Goal: Communication & Community: Participate in discussion

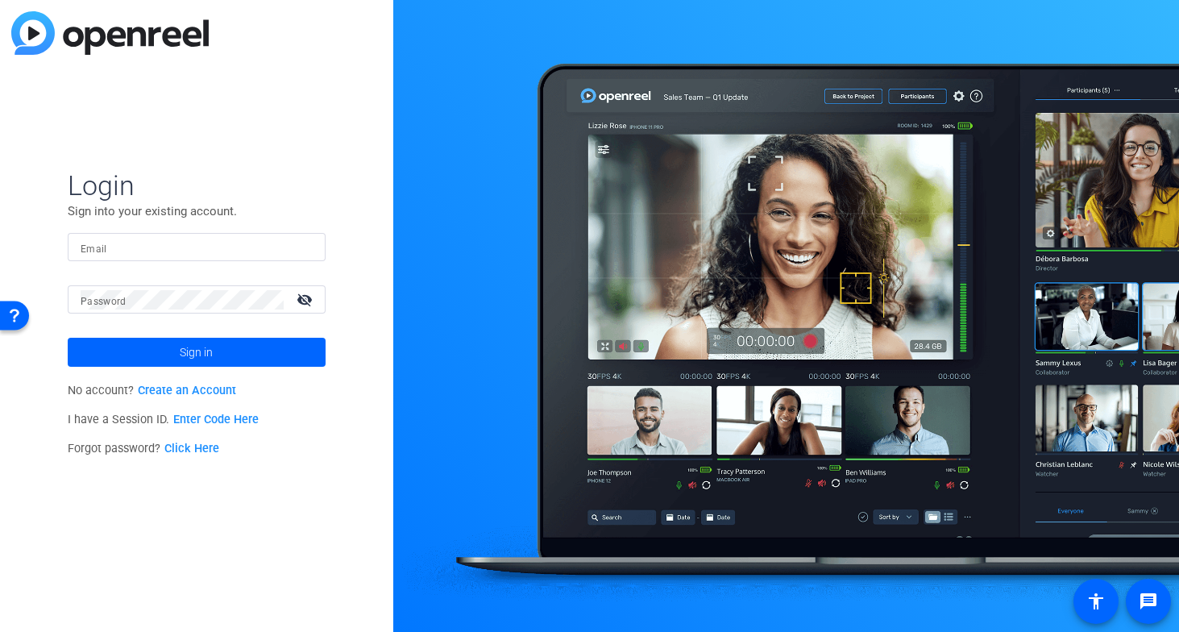
click at [194, 245] on input "Email" at bounding box center [197, 247] width 232 height 19
type input "carrie.kissell@airbnb.com"
click at [163, 351] on span at bounding box center [197, 352] width 258 height 39
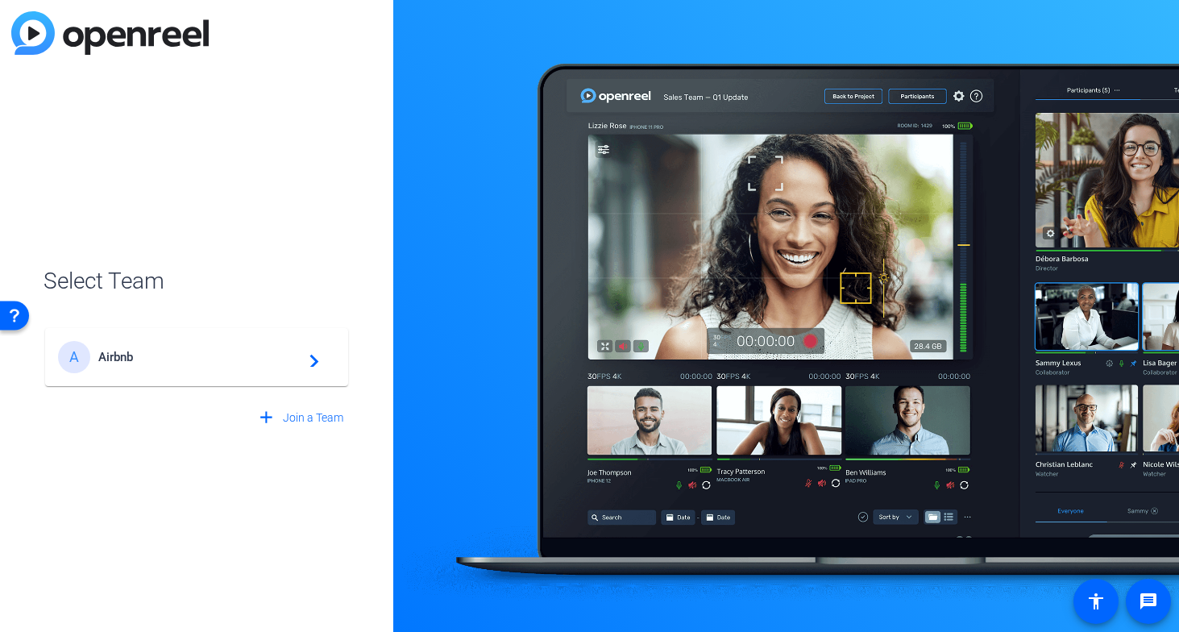
click at [163, 351] on span "Airbnb" at bounding box center [199, 357] width 202 height 15
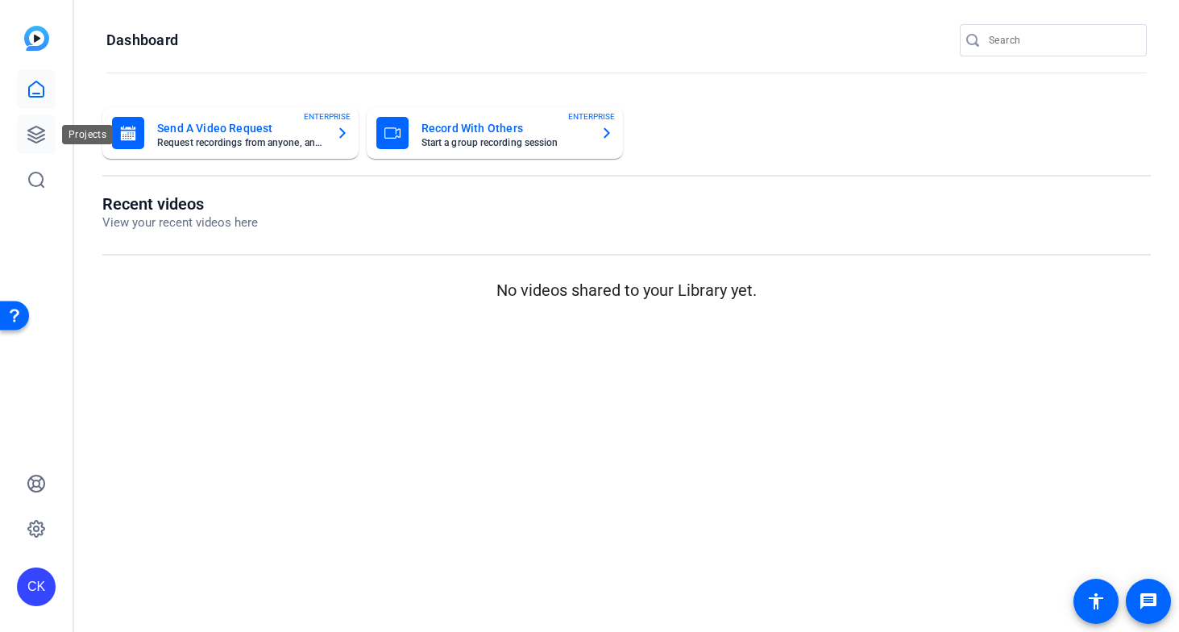
click at [35, 139] on icon at bounding box center [36, 134] width 19 height 19
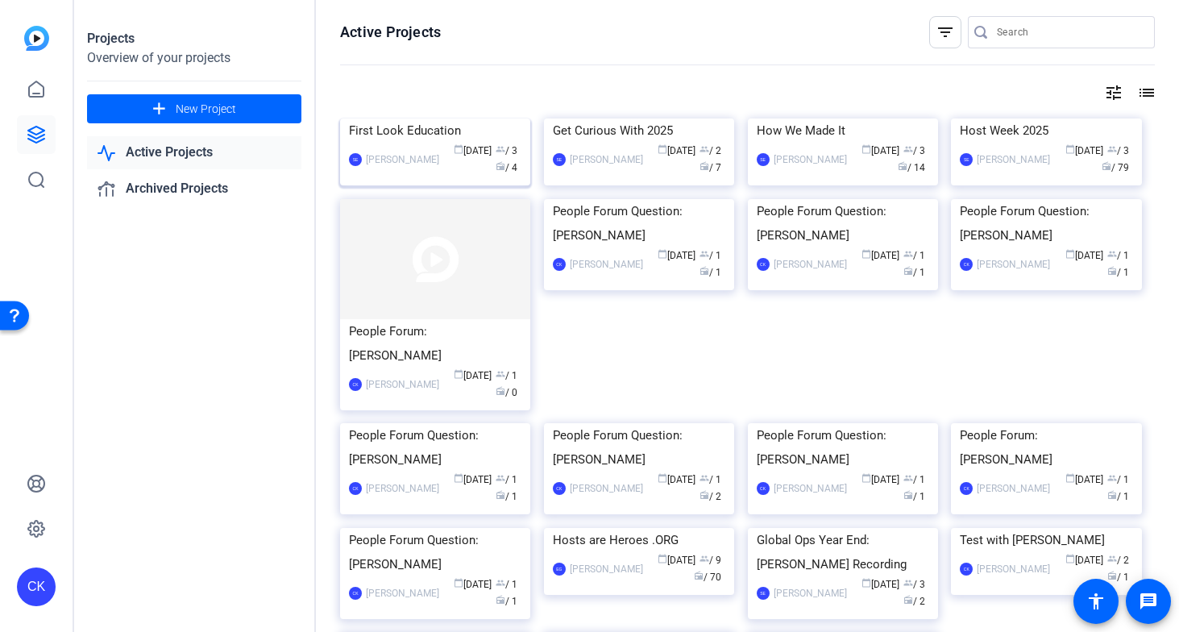
click at [367, 119] on img at bounding box center [435, 119] width 190 height 0
click at [367, 179] on div "Projects Overview of your projects add New Project Active Projects Archived Pro…" at bounding box center [626, 316] width 1105 height 632
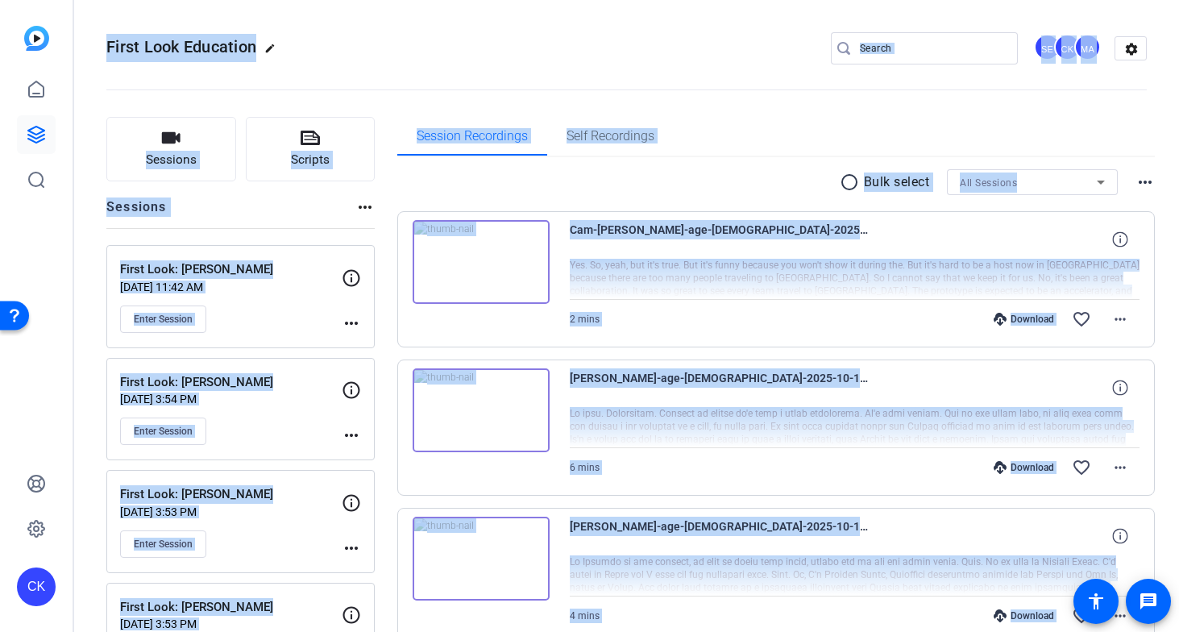
click at [730, 155] on div "Session Recordings Self Recordings" at bounding box center [776, 136] width 759 height 39
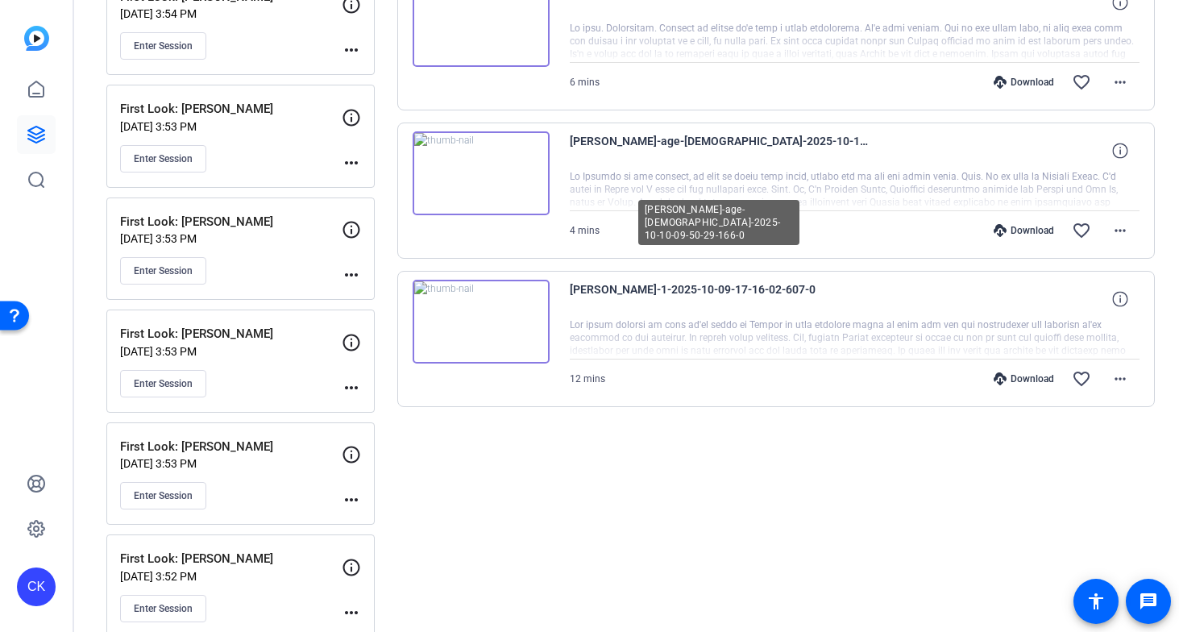
scroll to position [390, 0]
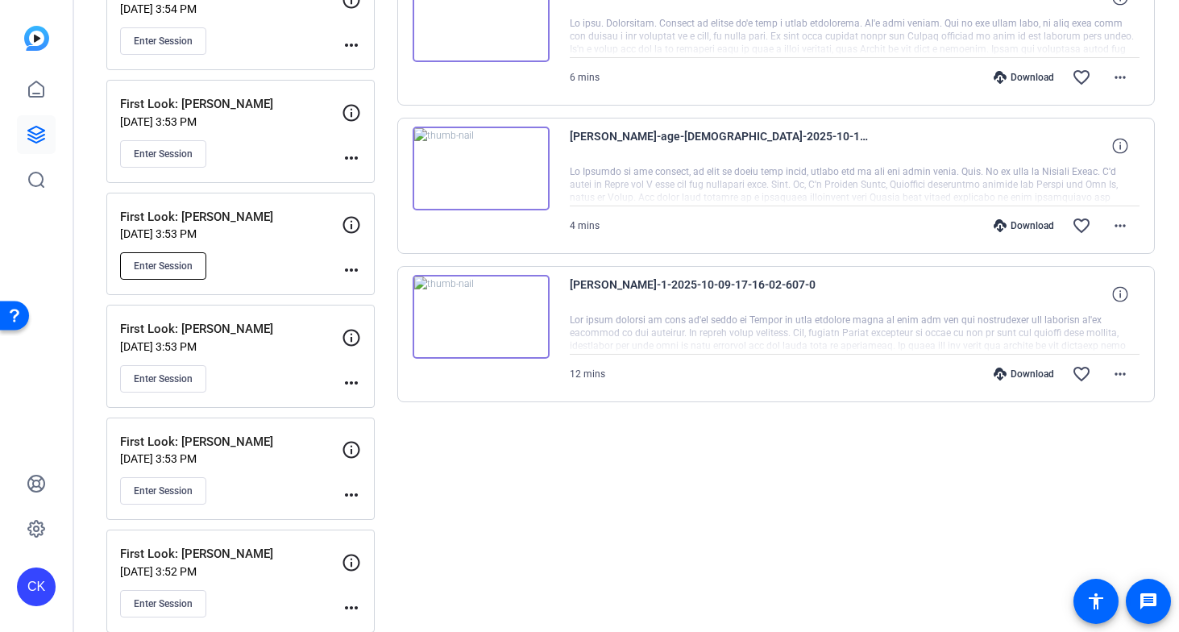
click at [152, 262] on span "Enter Session" at bounding box center [163, 266] width 59 height 13
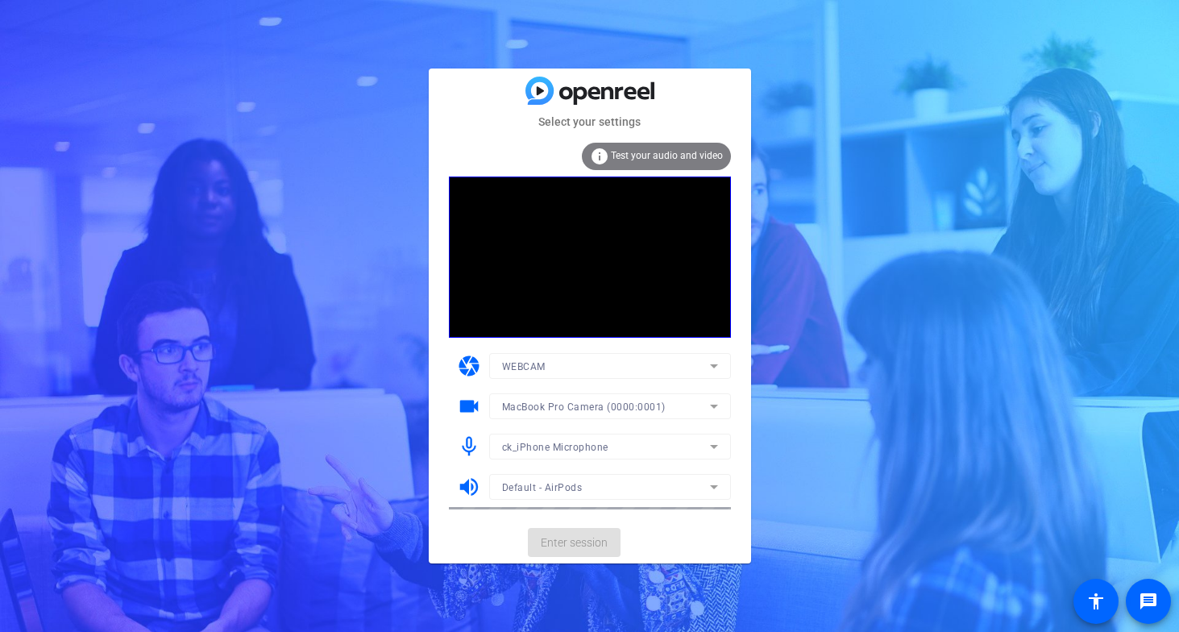
click at [548, 449] on span "ck_iPhone Microphone" at bounding box center [555, 447] width 106 height 11
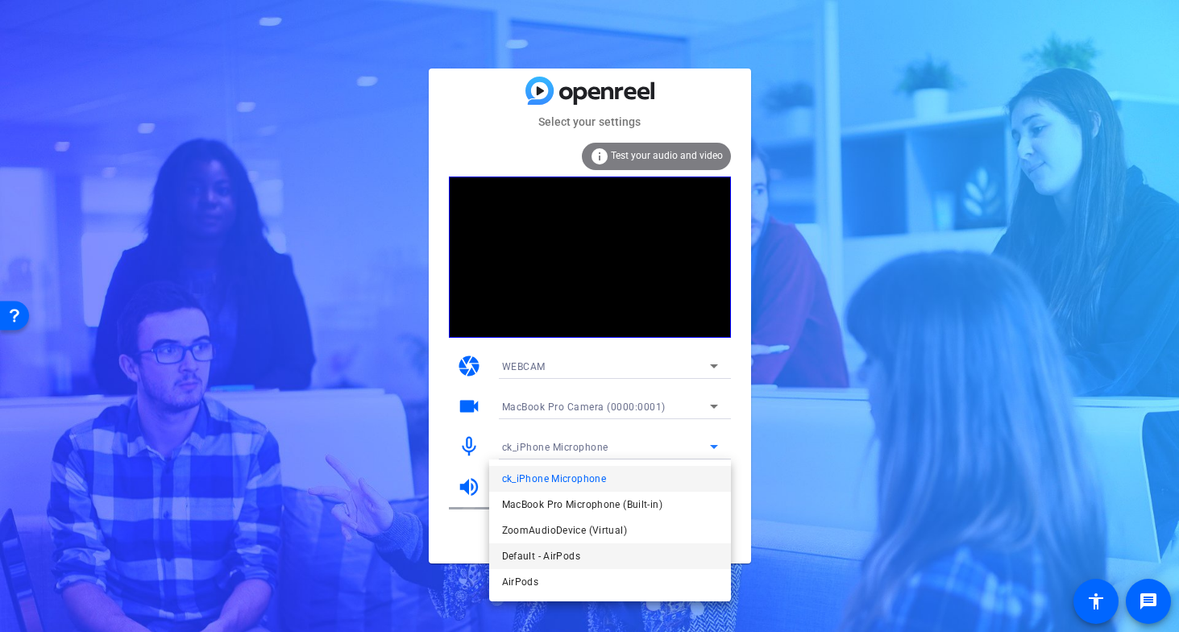
click at [555, 555] on span "Default - AirPods" at bounding box center [541, 556] width 78 height 19
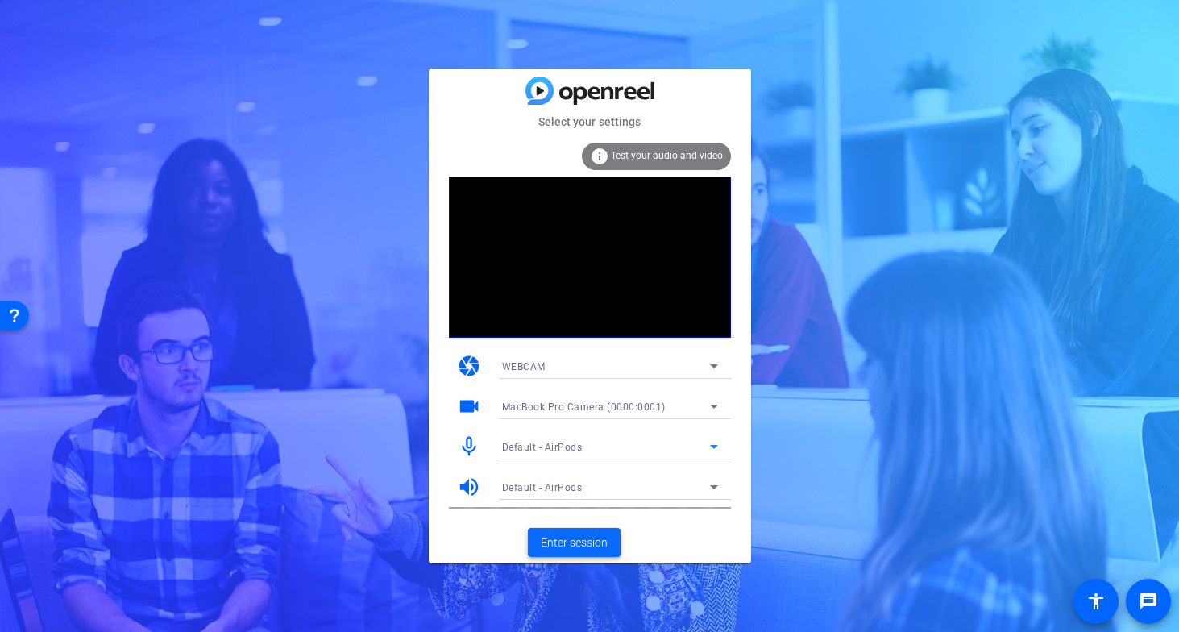
click at [576, 546] on span "Enter session" at bounding box center [574, 543] width 67 height 17
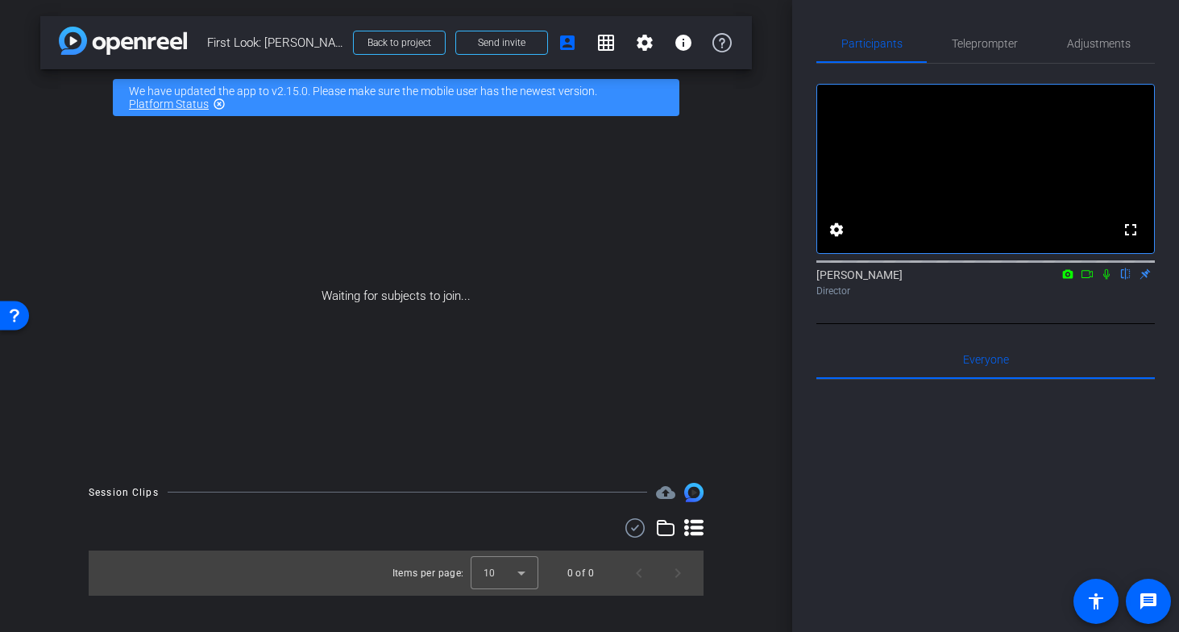
click at [1088, 280] on icon at bounding box center [1087, 273] width 13 height 11
click at [1125, 280] on icon at bounding box center [1126, 273] width 13 height 11
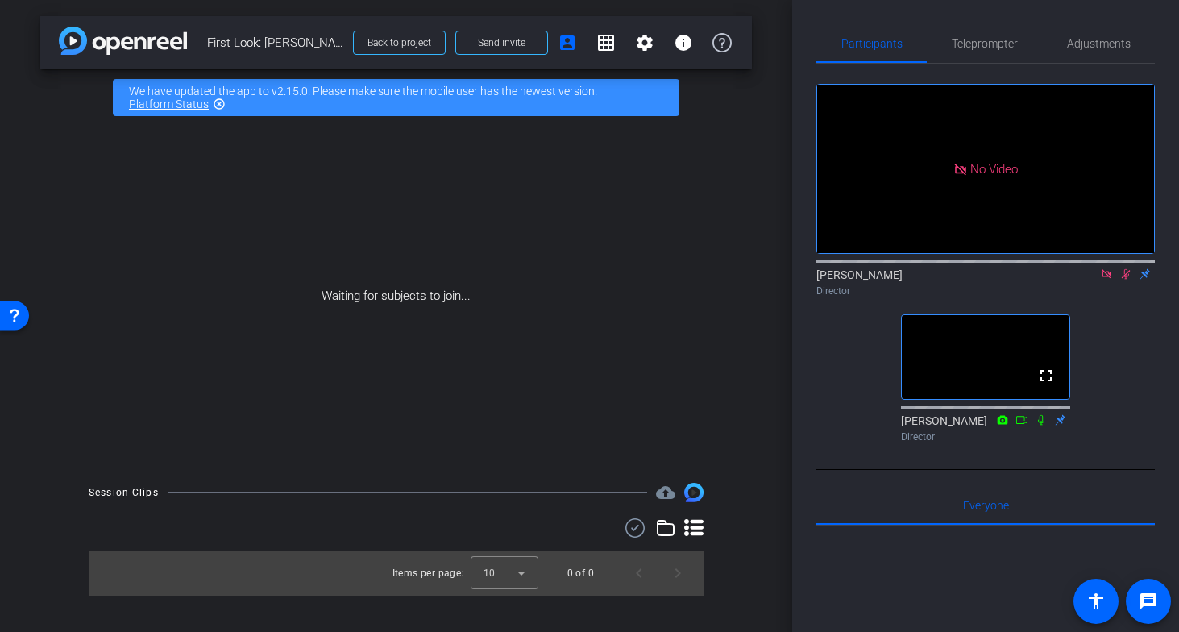
click at [1109, 280] on icon at bounding box center [1106, 273] width 13 height 11
click at [1103, 280] on icon at bounding box center [1106, 273] width 13 height 11
click at [645, 46] on mat-icon "settings" at bounding box center [644, 42] width 19 height 19
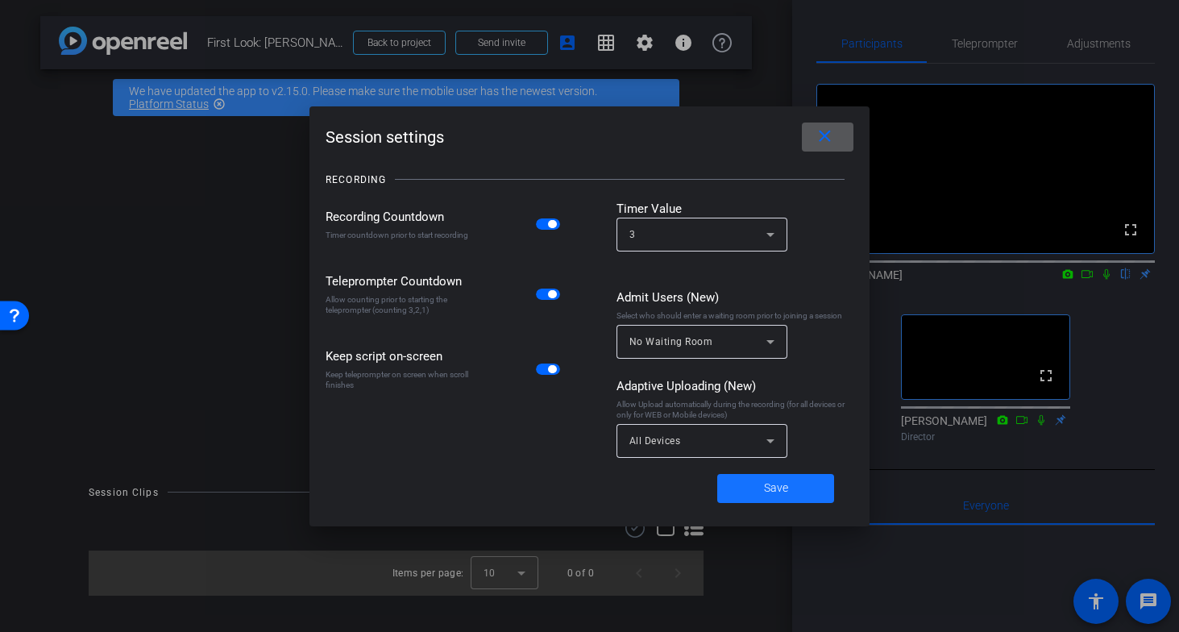
click at [768, 491] on span "Save" at bounding box center [776, 488] width 24 height 17
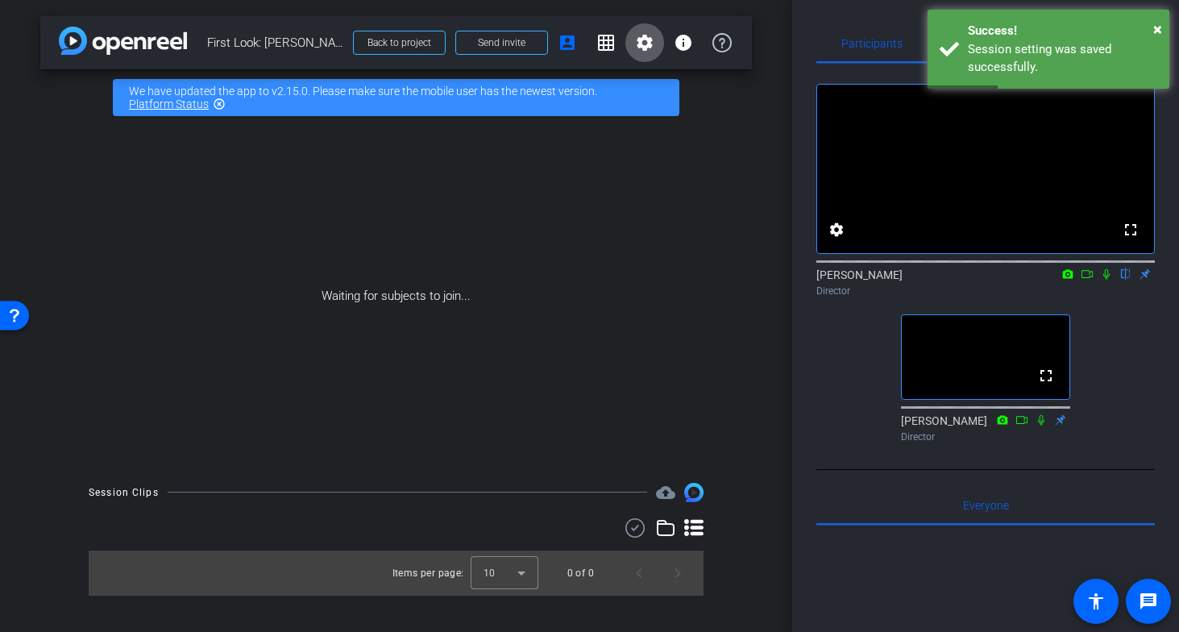
click at [637, 43] on mat-icon "settings" at bounding box center [644, 42] width 19 height 19
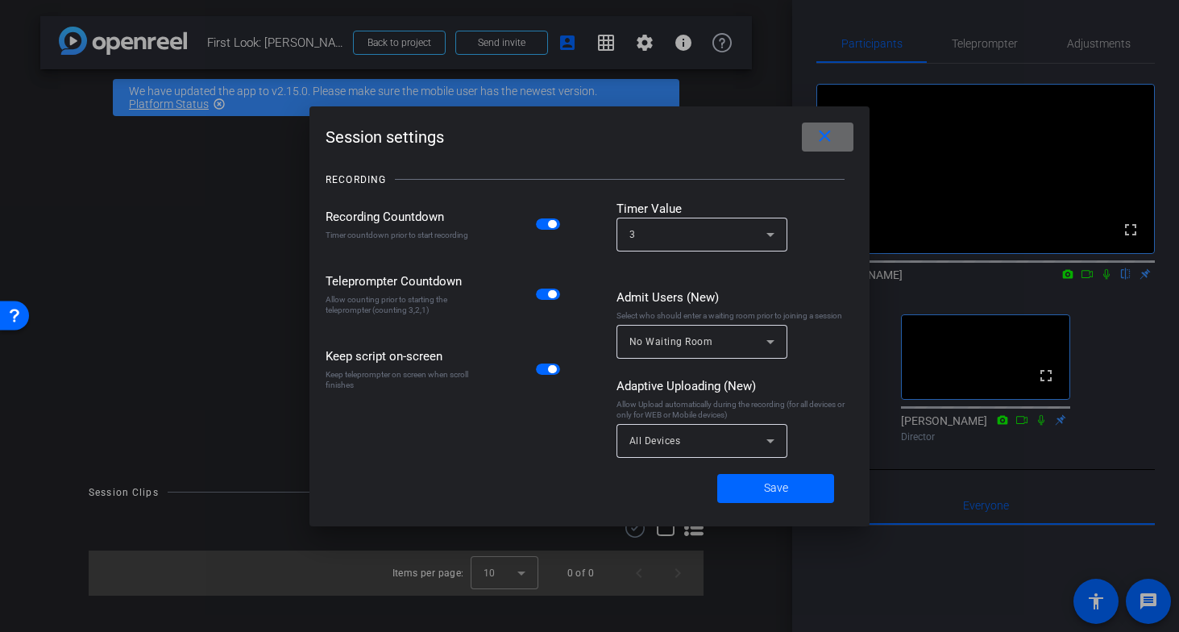
click at [812, 133] on span at bounding box center [828, 137] width 52 height 39
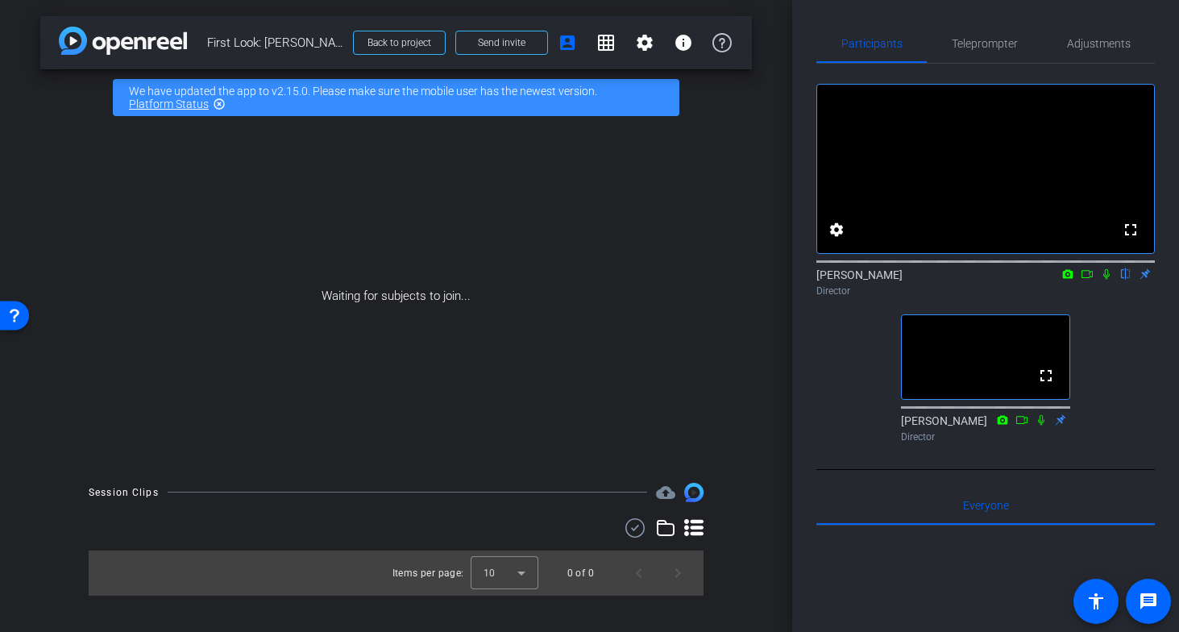
click at [691, 528] on icon at bounding box center [693, 527] width 19 height 17
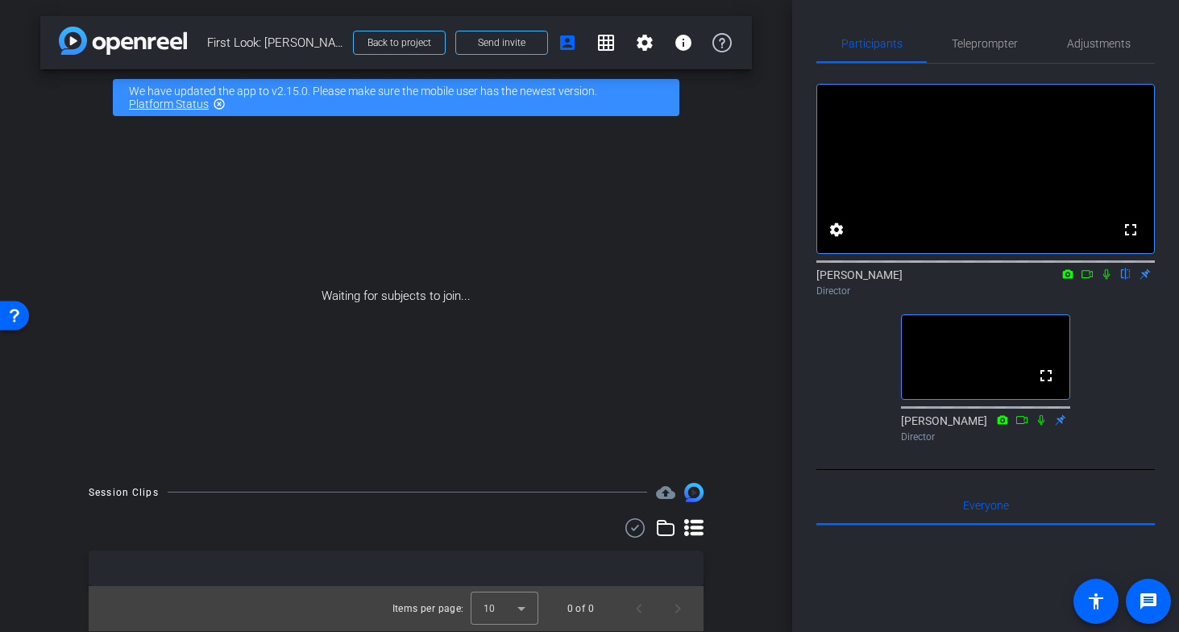
click at [696, 526] on icon at bounding box center [693, 527] width 19 height 17
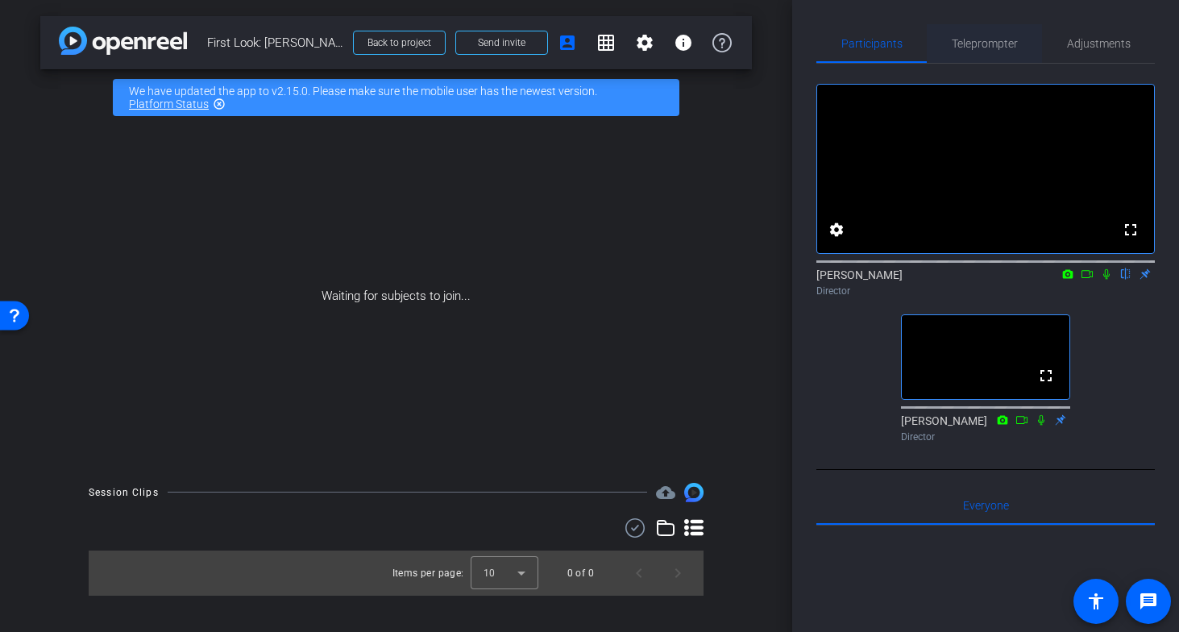
click at [973, 45] on span "Teleprompter" at bounding box center [985, 43] width 66 height 11
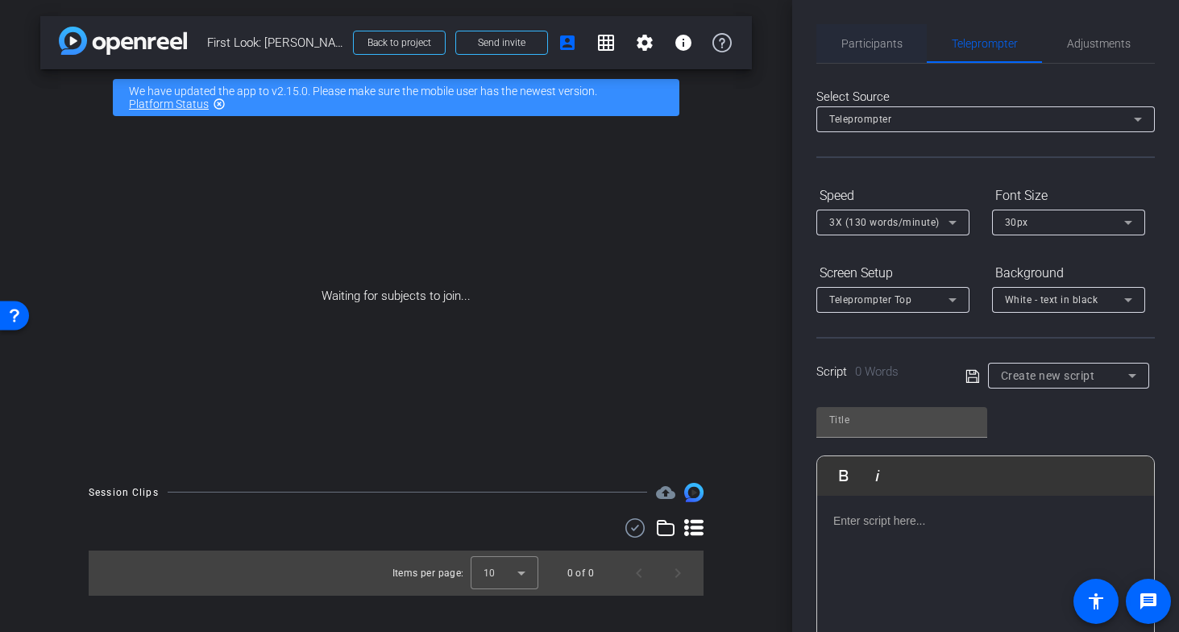
click at [874, 54] on span "Participants" at bounding box center [872, 43] width 61 height 39
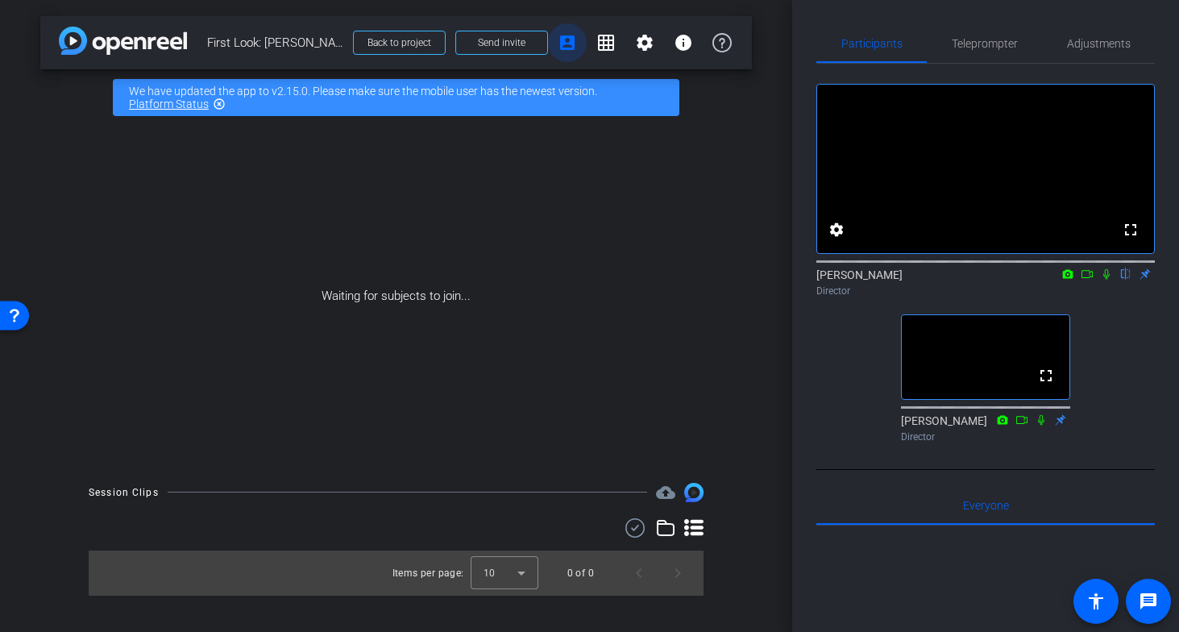
click at [567, 42] on mat-icon "account_box" at bounding box center [567, 42] width 19 height 19
click at [605, 43] on mat-icon "grid_on" at bounding box center [606, 42] width 19 height 19
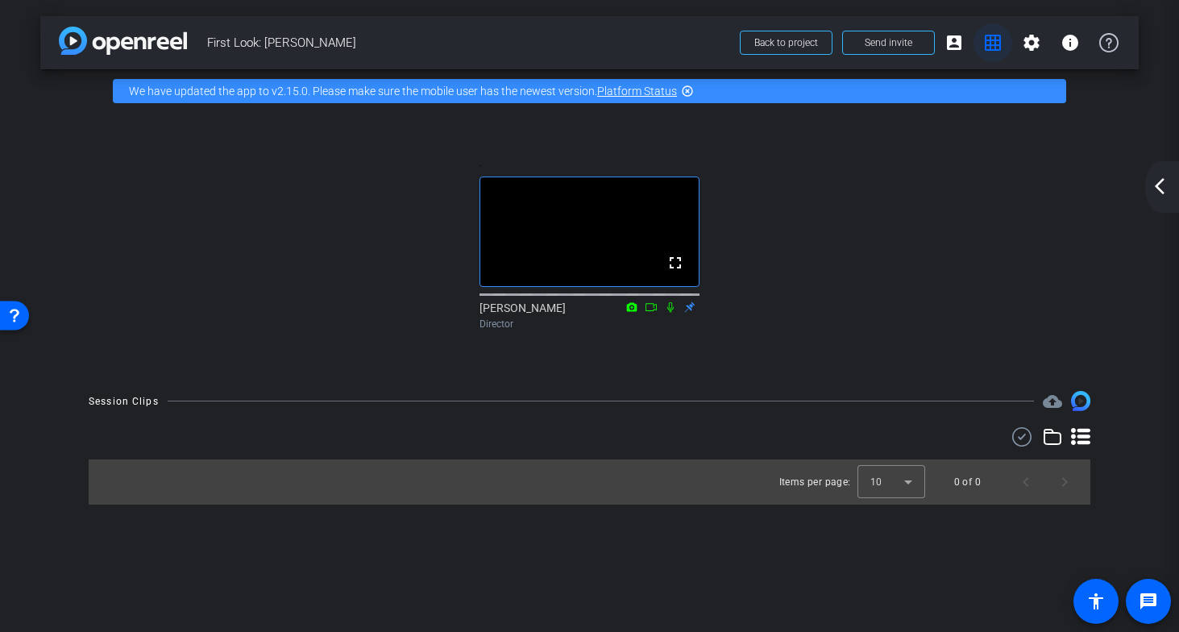
click at [983, 35] on span at bounding box center [993, 42] width 39 height 39
click at [989, 42] on mat-icon "grid_on" at bounding box center [993, 42] width 19 height 19
click at [1162, 188] on mat-icon "arrow_back_ios_new" at bounding box center [1159, 186] width 19 height 19
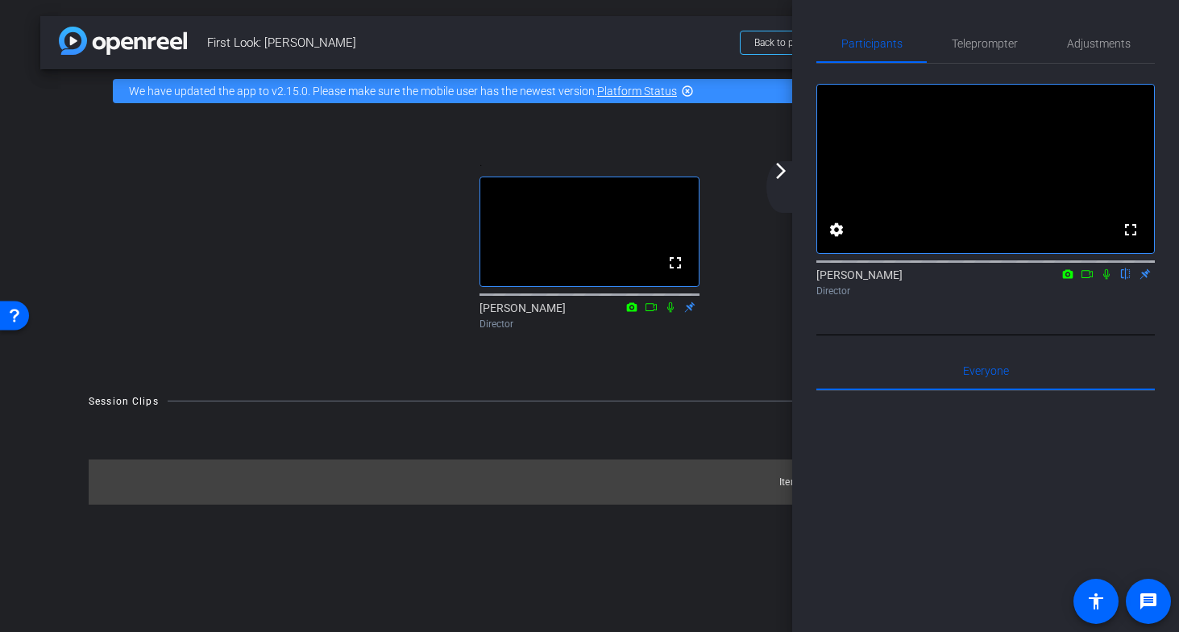
click at [250, 279] on div ". fullscreen [PERSON_NAME] Director" at bounding box center [590, 244] width 1034 height 230
click at [668, 31] on span "First Look: [PERSON_NAME]" at bounding box center [468, 43] width 523 height 32
click at [776, 42] on span "Back to project" at bounding box center [787, 42] width 64 height 11
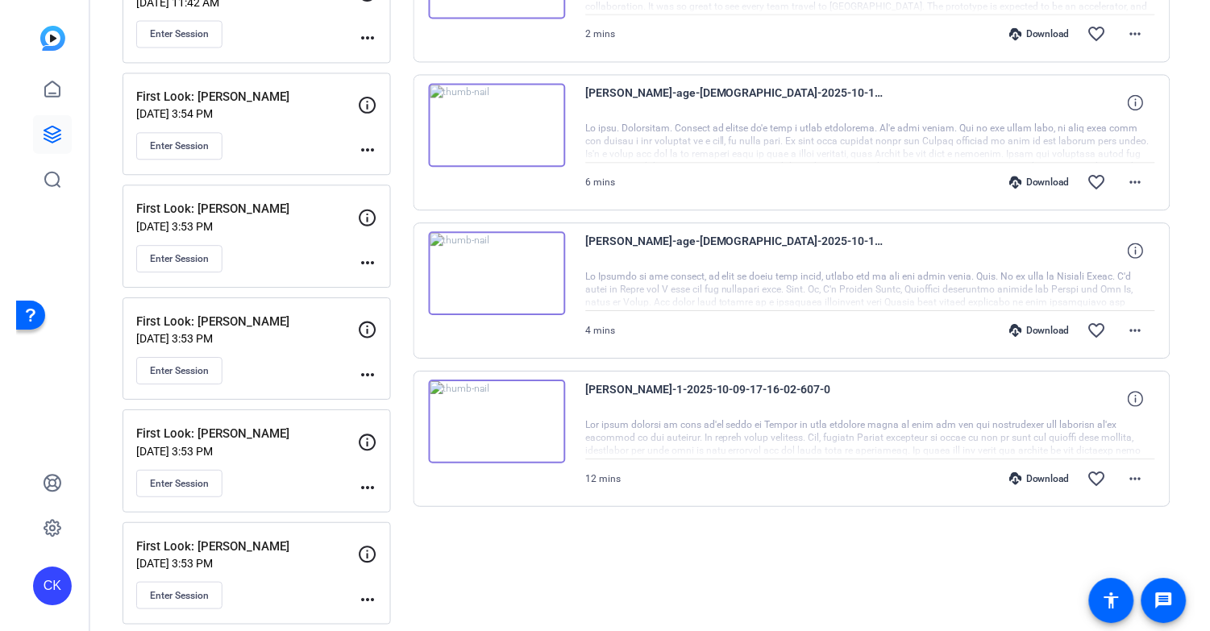
scroll to position [288, 0]
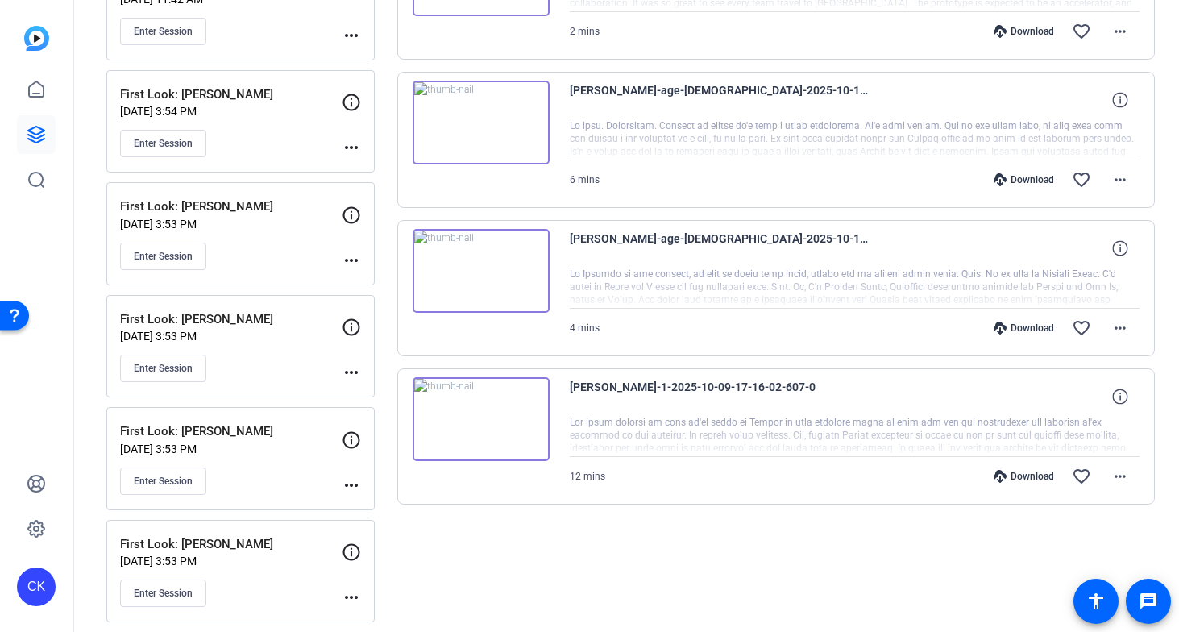
click at [168, 386] on div "First Look: [PERSON_NAME] [DATE] 3:53 PM Enter Session more_horiz" at bounding box center [240, 346] width 268 height 103
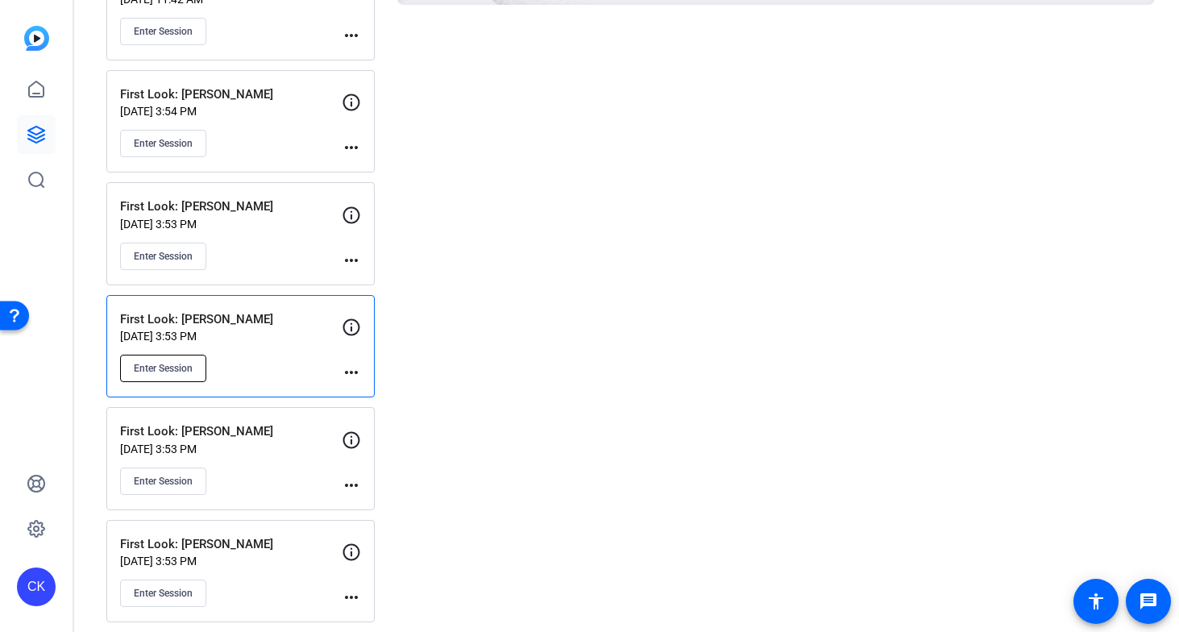
click at [168, 372] on span "Enter Session" at bounding box center [163, 368] width 59 height 13
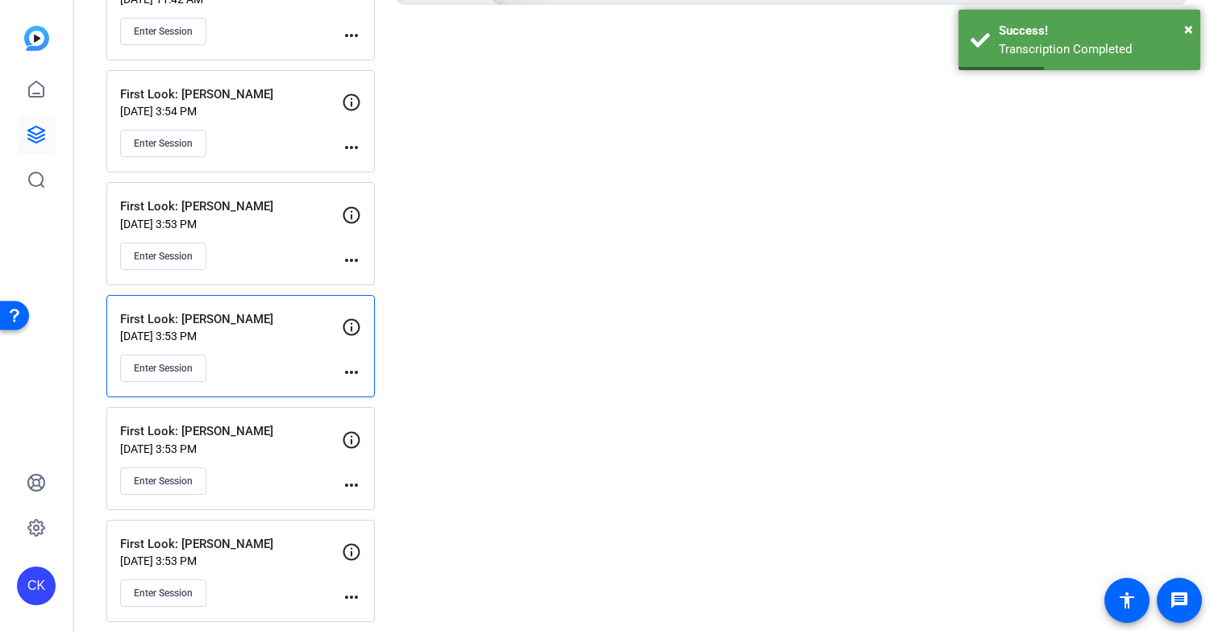
scroll to position [0, 0]
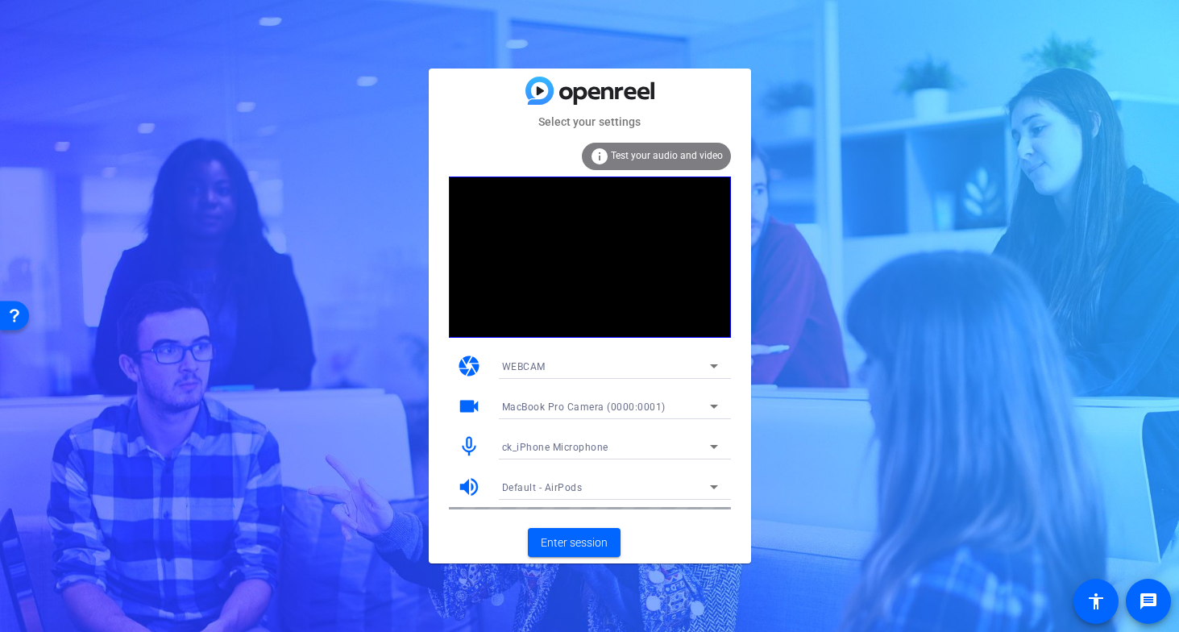
click at [535, 448] on span "ck_iPhone Microphone" at bounding box center [555, 447] width 106 height 11
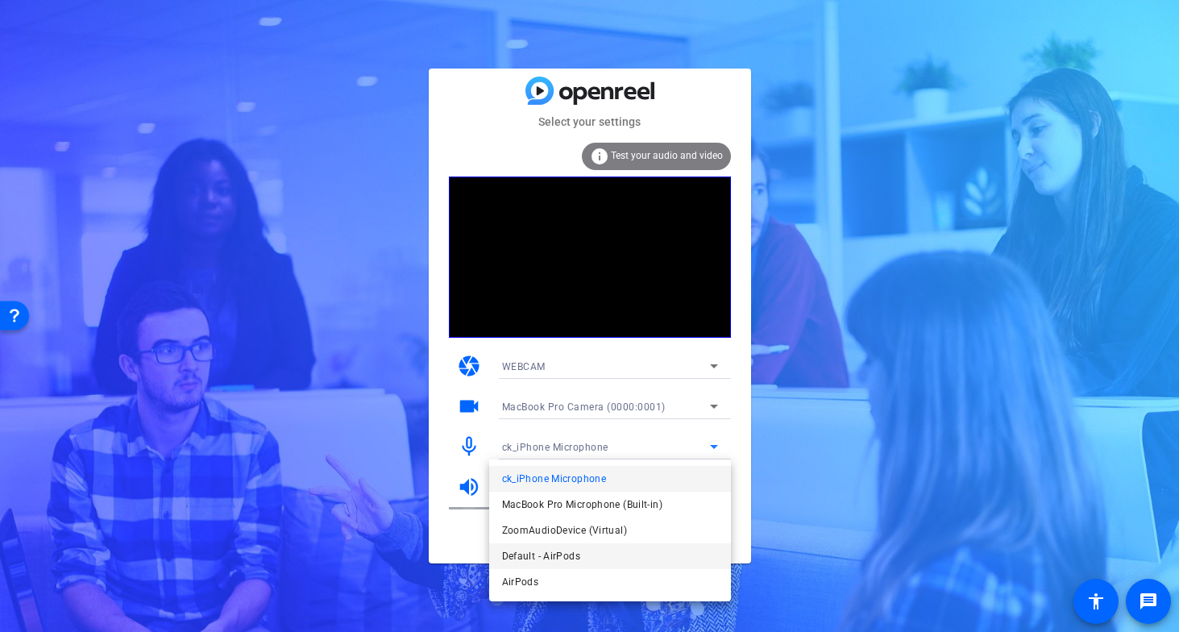
click at [531, 555] on span "Default - AirPods" at bounding box center [541, 556] width 78 height 19
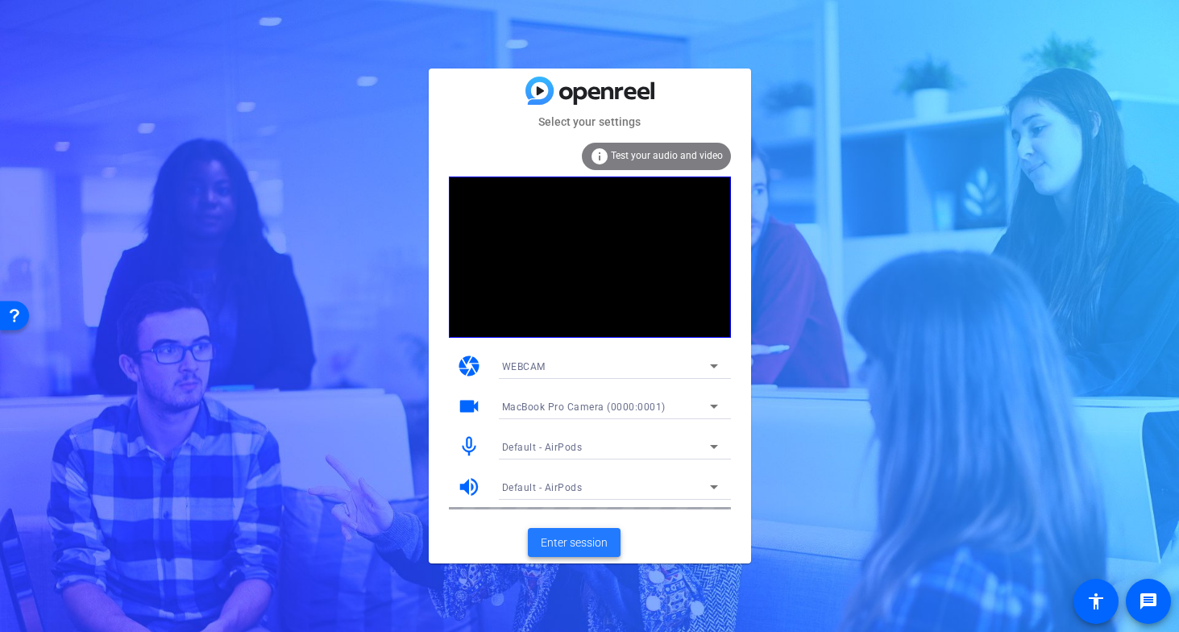
click at [567, 540] on span "Enter session" at bounding box center [574, 543] width 67 height 17
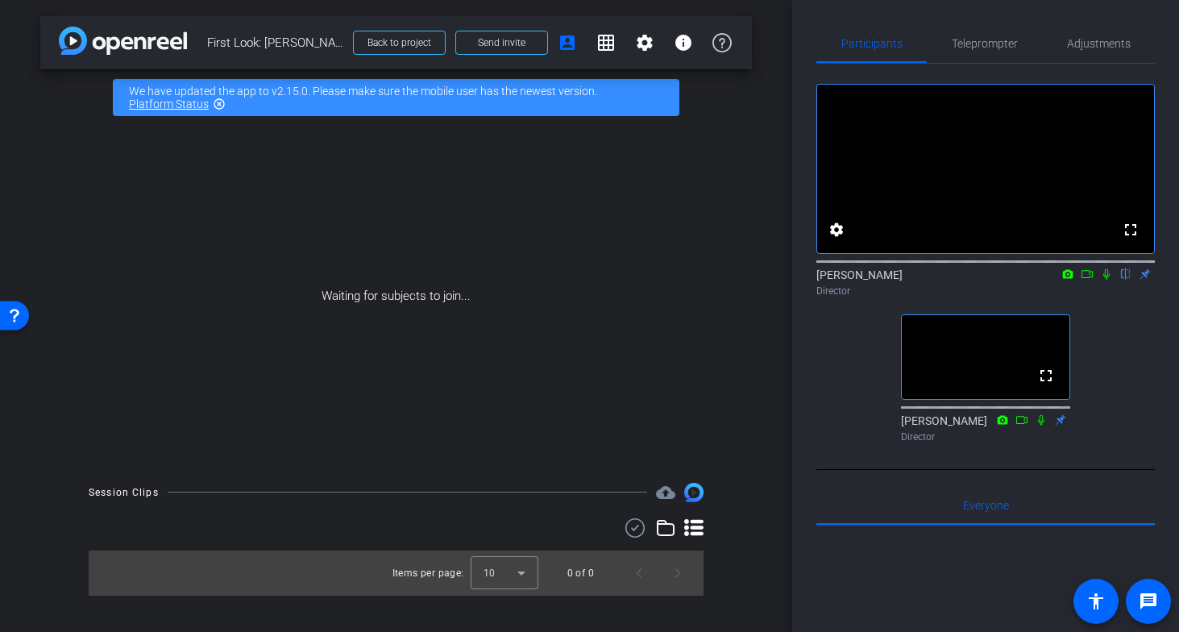
click at [1106, 280] on icon at bounding box center [1106, 273] width 13 height 11
click at [1104, 280] on icon at bounding box center [1106, 273] width 13 height 11
click at [1109, 280] on icon at bounding box center [1106, 273] width 13 height 11
click at [1105, 280] on icon at bounding box center [1107, 274] width 9 height 10
click at [1105, 280] on icon at bounding box center [1107, 274] width 6 height 10
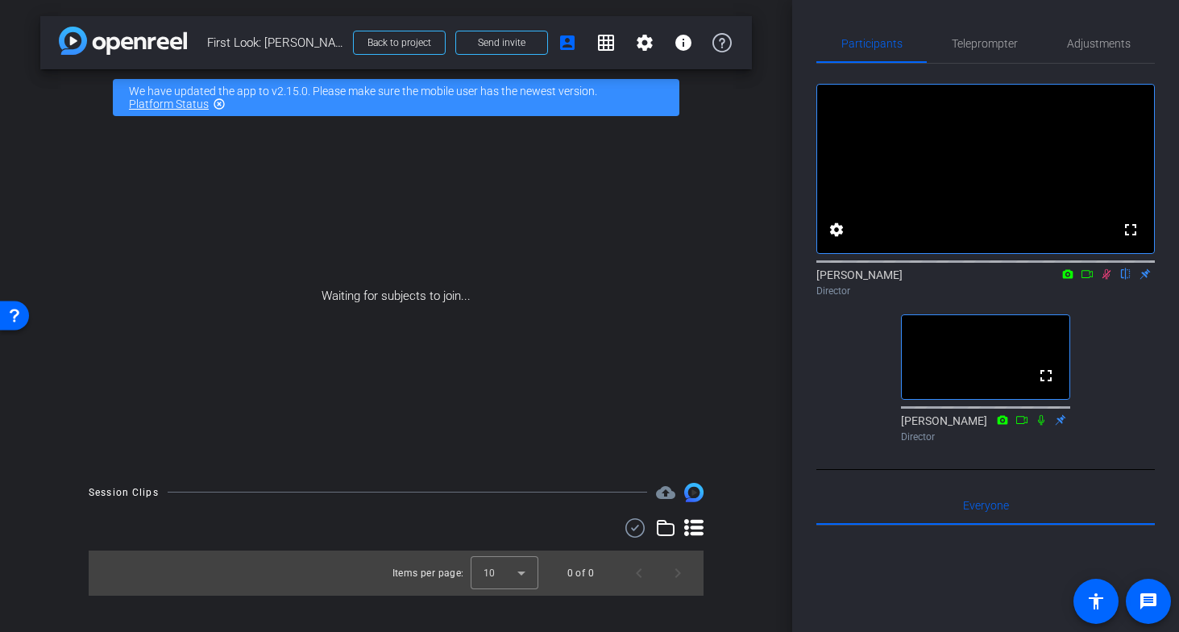
click at [1105, 280] on icon at bounding box center [1107, 274] width 9 height 10
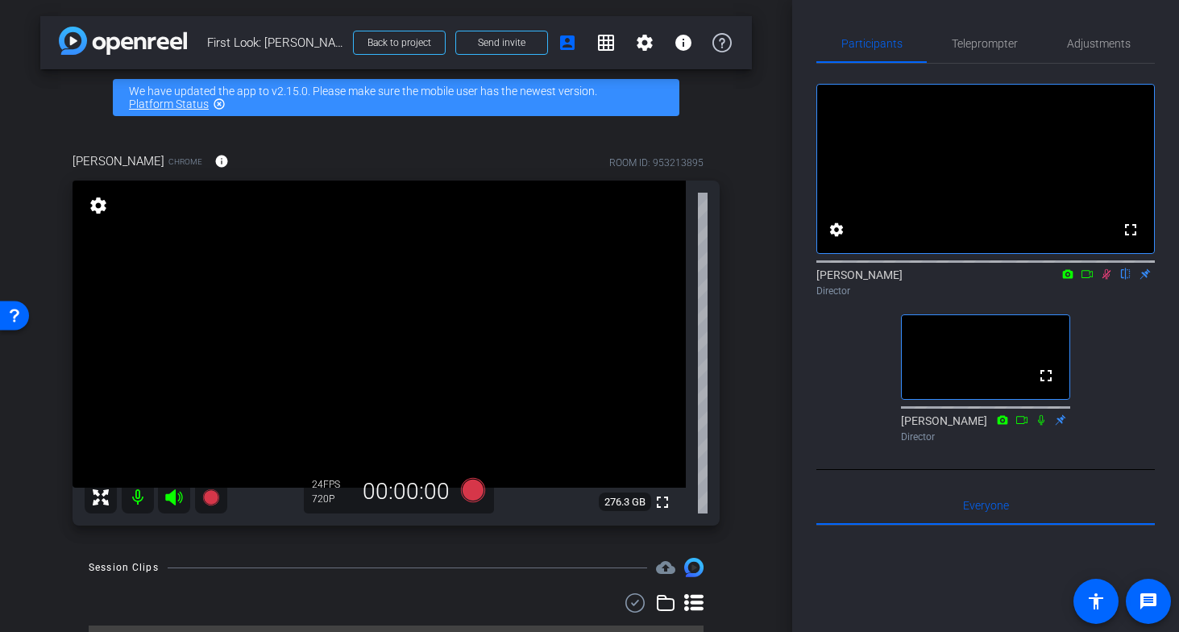
click at [1106, 280] on icon at bounding box center [1106, 273] width 13 height 11
click at [1105, 280] on icon at bounding box center [1106, 273] width 13 height 11
click at [1108, 280] on icon at bounding box center [1106, 273] width 13 height 11
click at [1109, 280] on icon at bounding box center [1107, 274] width 6 height 10
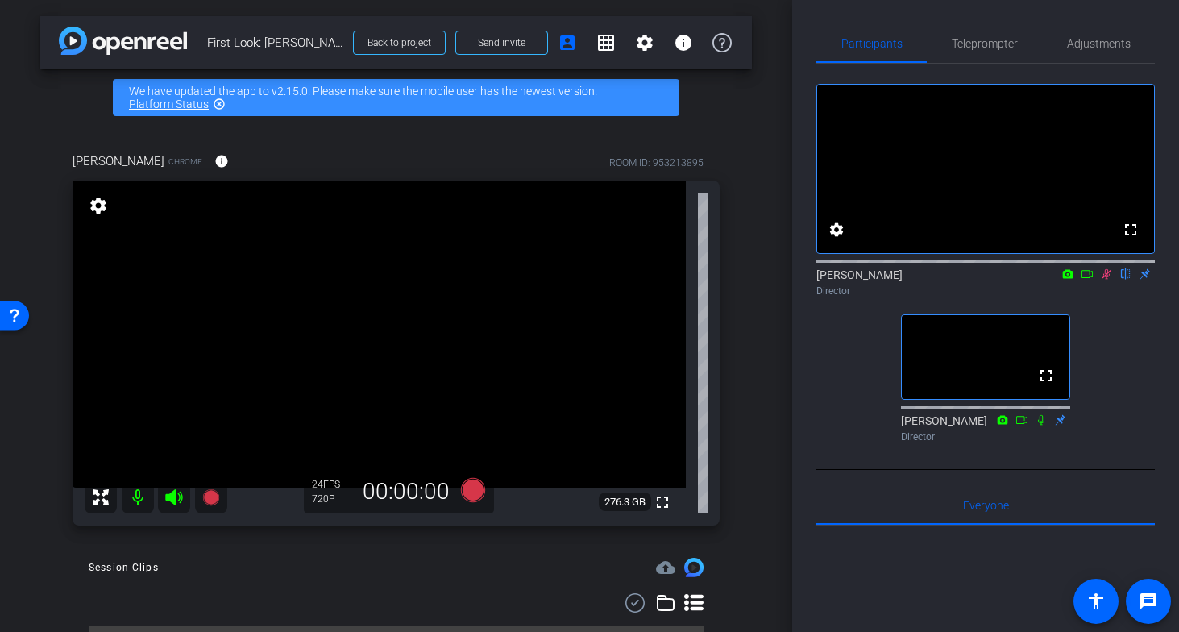
click at [1092, 280] on icon at bounding box center [1087, 273] width 13 height 11
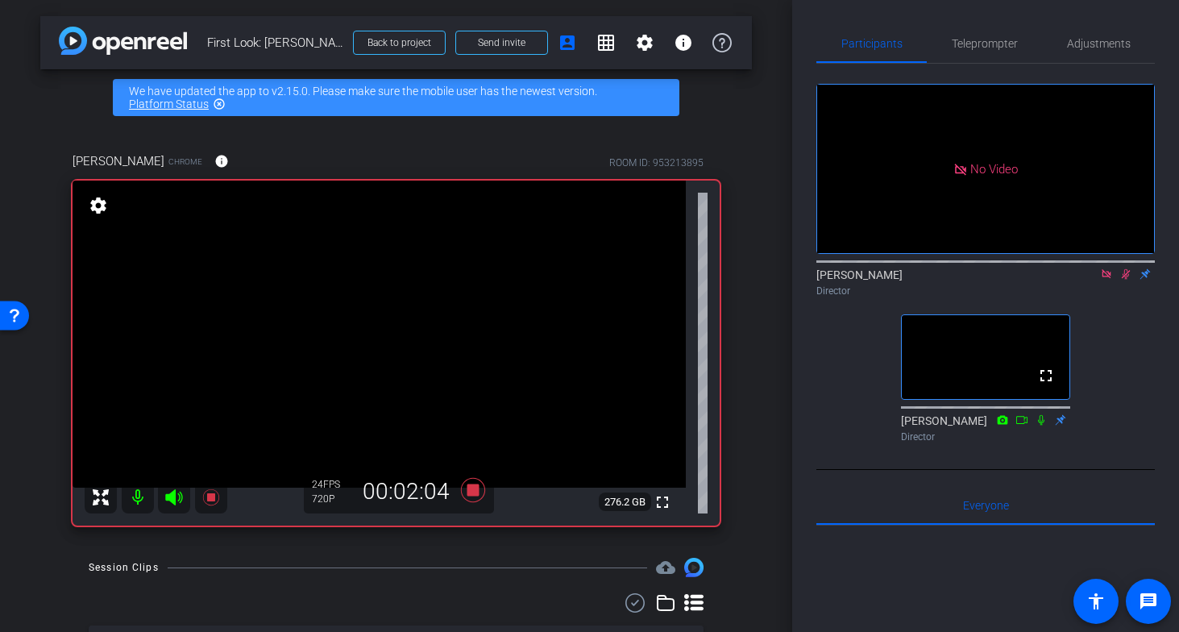
click at [1105, 278] on icon at bounding box center [1106, 273] width 9 height 9
click at [1105, 280] on icon at bounding box center [1106, 273] width 13 height 11
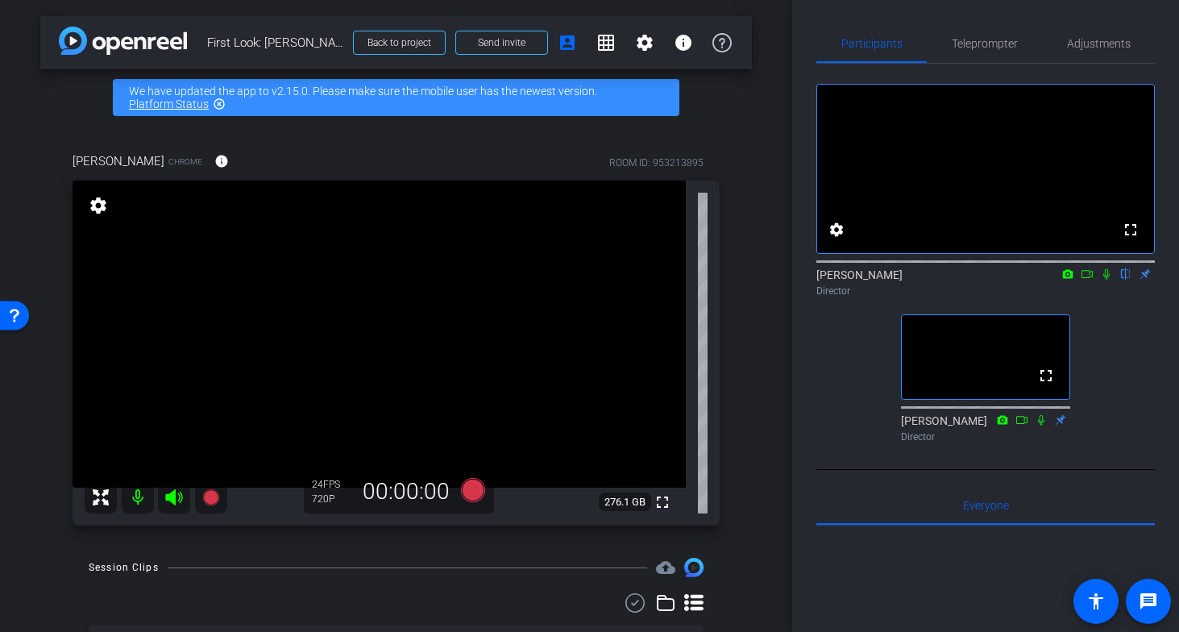
click at [1105, 280] on icon at bounding box center [1106, 273] width 13 height 11
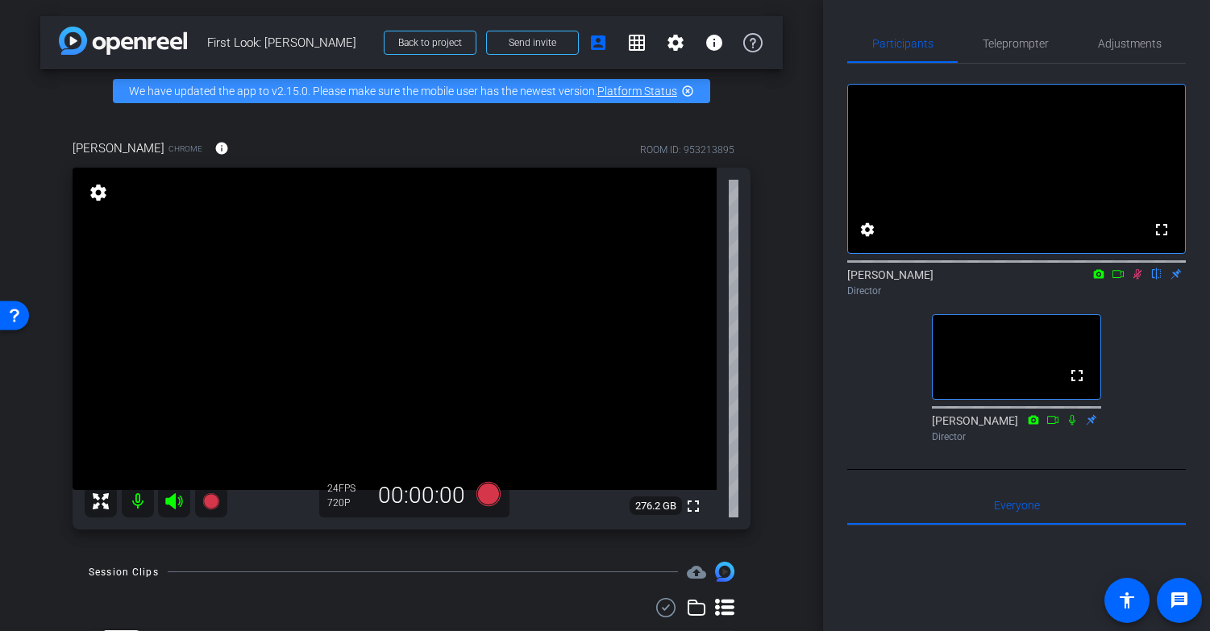
click at [1138, 280] on icon at bounding box center [1137, 273] width 13 height 11
